Goal: Task Accomplishment & Management: Use online tool/utility

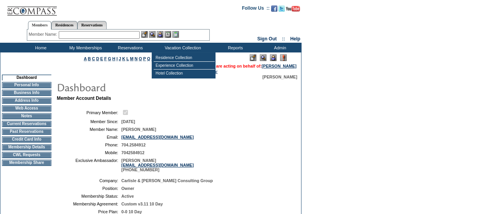
click at [273, 58] on img at bounding box center [273, 57] width 7 height 7
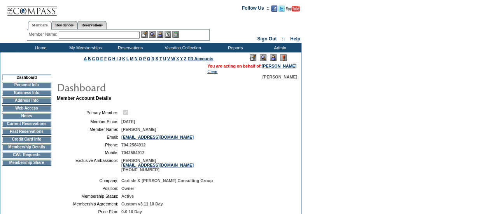
scroll to position [40, 0]
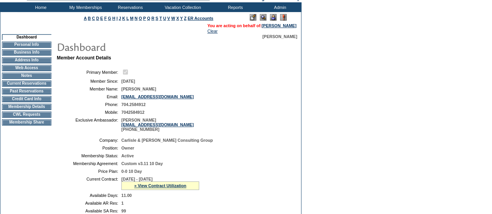
click at [23, 118] on td "CWL Requests" at bounding box center [26, 115] width 49 height 6
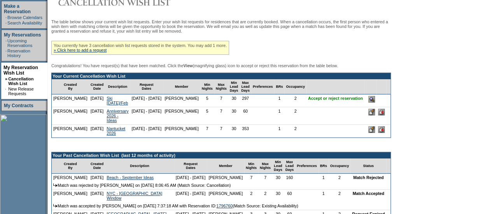
scroll to position [127, 0]
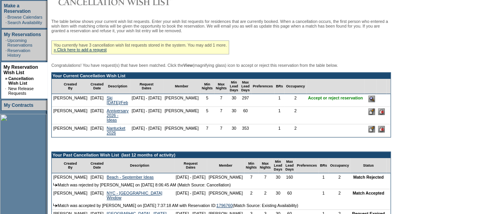
click at [375, 102] on input "image" at bounding box center [371, 99] width 7 height 7
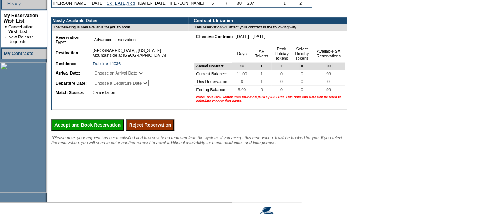
scroll to position [180, 0]
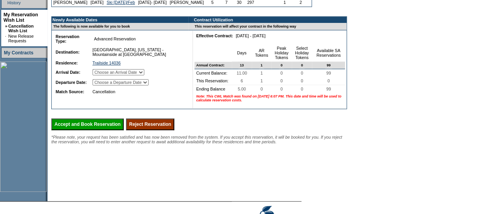
click at [170, 130] on input "Reject Reservation" at bounding box center [150, 125] width 48 height 12
